Goal: Go to known website: Access a specific website the user already knows

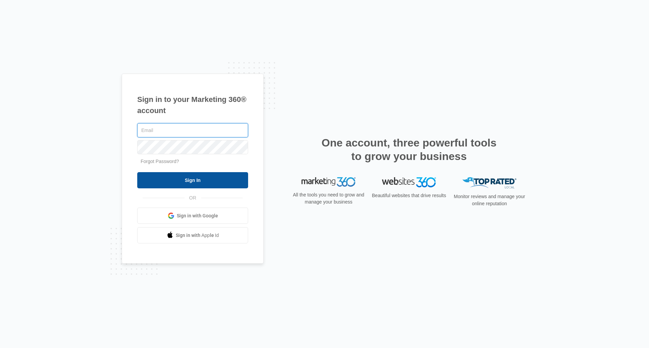
type input "[EMAIL_ADDRESS][DOMAIN_NAME]"
click at [198, 179] on input "Sign In" at bounding box center [192, 180] width 111 height 16
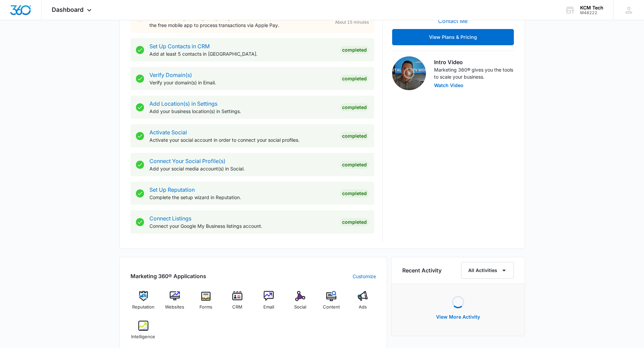
scroll to position [338, 0]
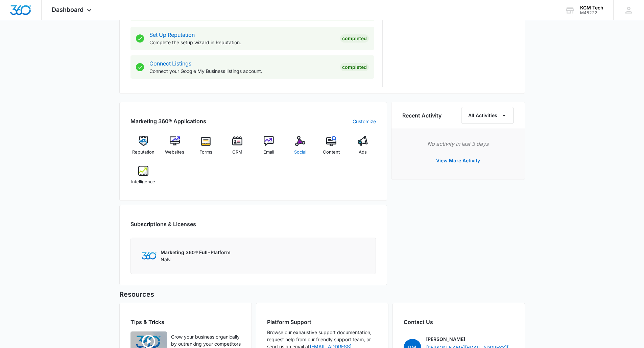
click at [298, 148] on div "Social" at bounding box center [300, 148] width 26 height 24
